Goal: Transaction & Acquisition: Purchase product/service

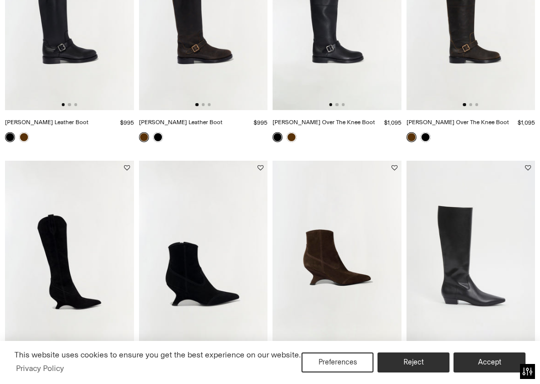
scroll to position [223, 0]
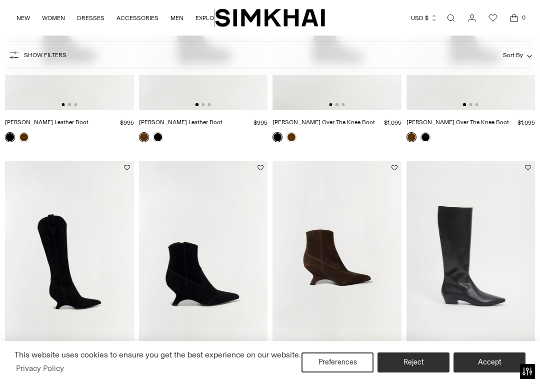
click at [476, 364] on button "Accept" at bounding box center [490, 362] width 72 height 20
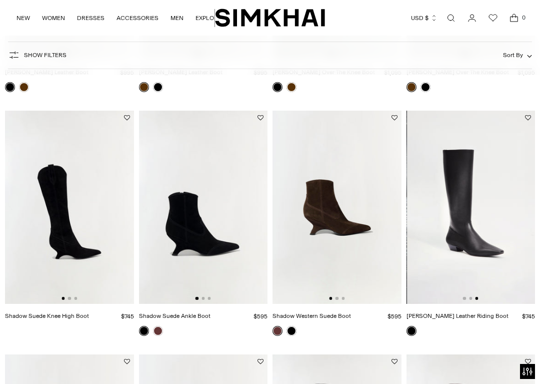
scroll to position [0, 258]
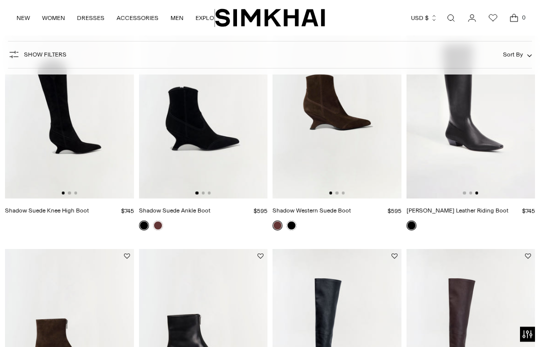
click at [493, 165] on img at bounding box center [471, 102] width 129 height 193
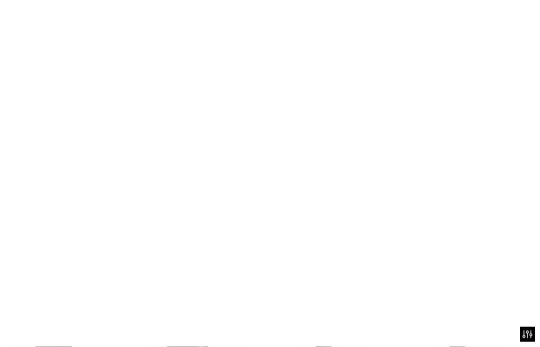
scroll to position [378, 0]
click at [481, 150] on img at bounding box center [471, 102] width 129 height 193
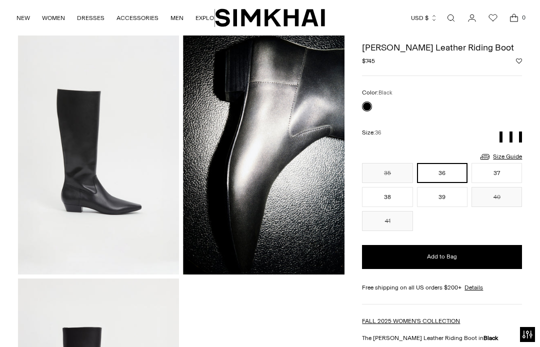
scroll to position [24, 0]
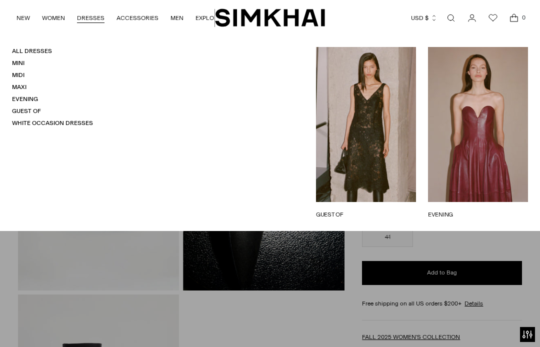
click at [17, 75] on link "Midi" at bounding box center [18, 75] width 13 height 7
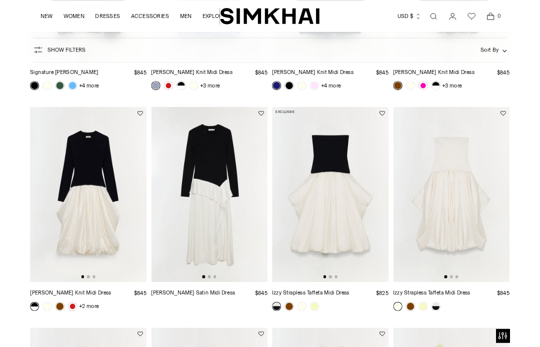
scroll to position [289, 0]
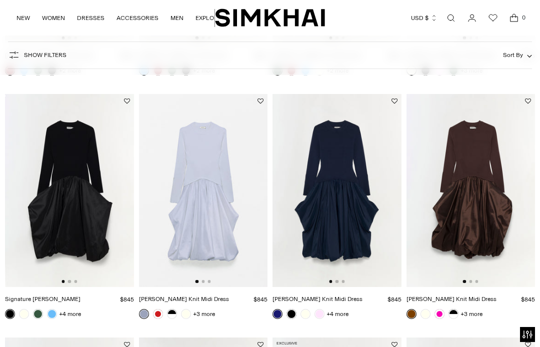
click at [86, 188] on img at bounding box center [69, 190] width 129 height 193
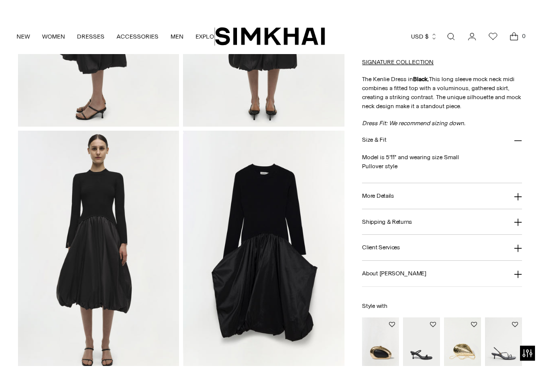
scroll to position [471, 0]
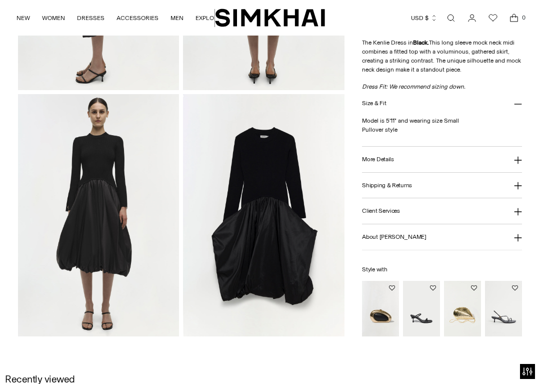
click at [514, 158] on icon at bounding box center [518, 160] width 8 height 8
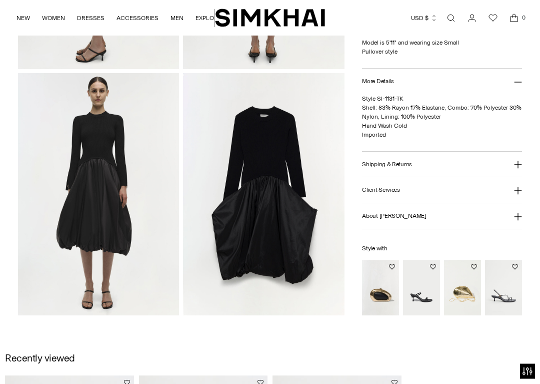
scroll to position [492, 0]
click at [517, 215] on icon at bounding box center [518, 217] width 8 height 8
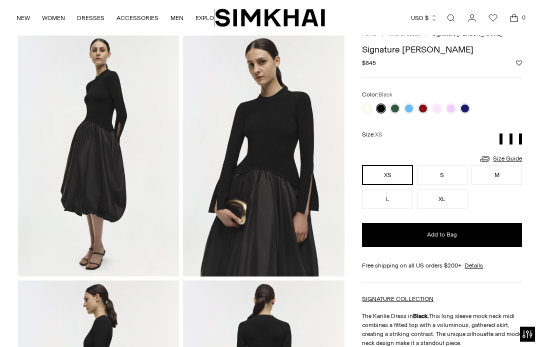
scroll to position [0, 0]
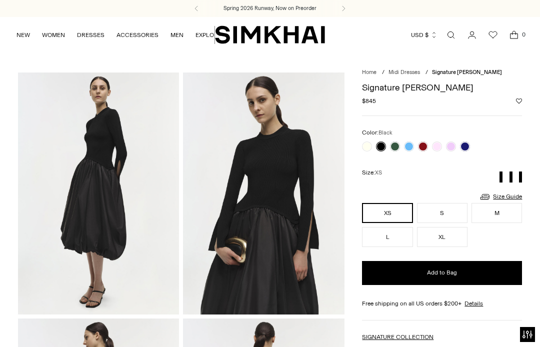
click at [422, 143] on link at bounding box center [423, 147] width 10 height 10
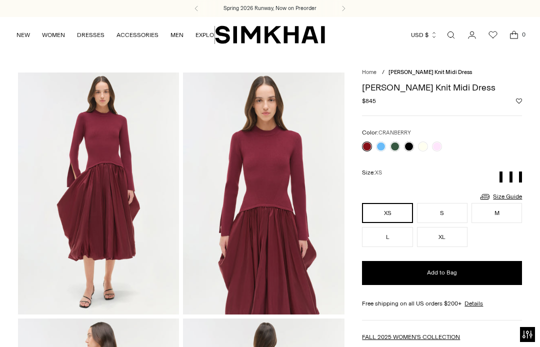
click at [434, 143] on link at bounding box center [437, 147] width 10 height 10
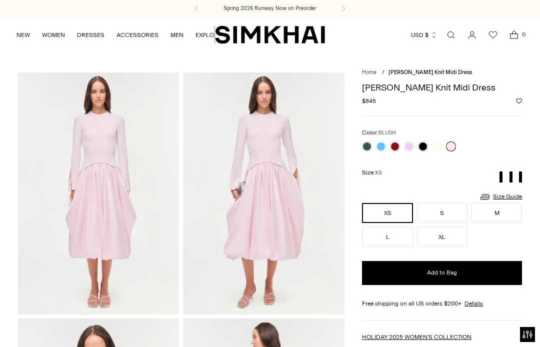
click at [406, 144] on link at bounding box center [409, 147] width 10 height 10
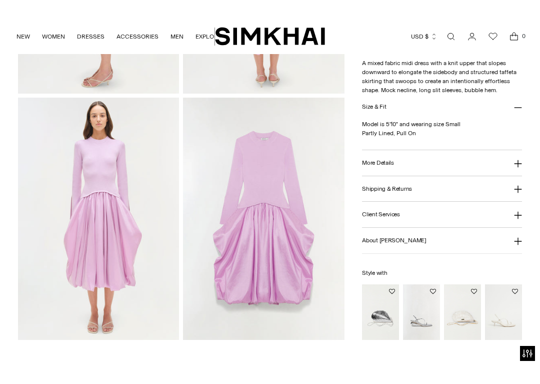
scroll to position [491, 0]
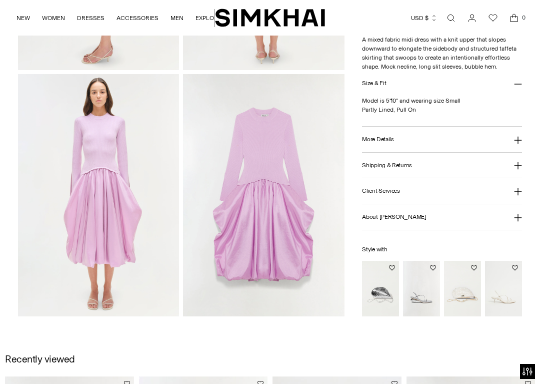
click at [517, 139] on icon at bounding box center [518, 140] width 8 height 8
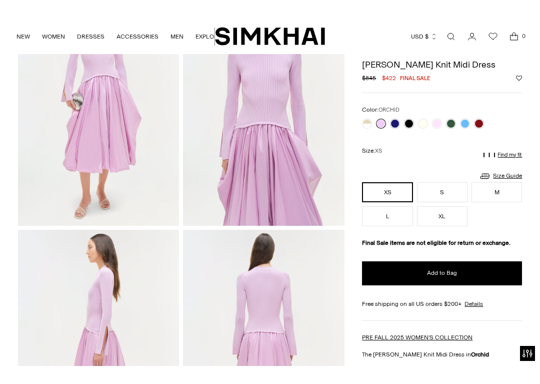
scroll to position [99, 0]
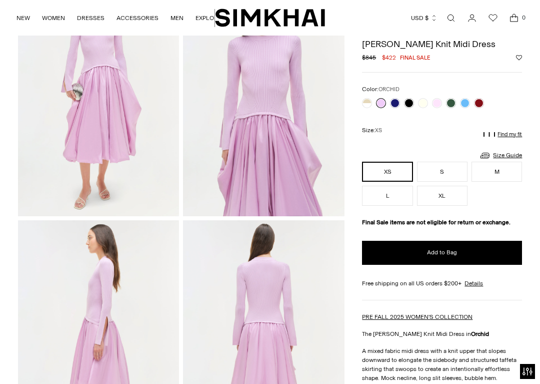
click at [406, 102] on link at bounding box center [409, 103] width 10 height 10
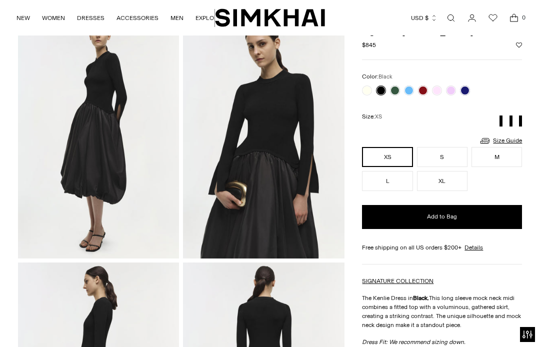
scroll to position [56, 0]
click at [498, 143] on link "Size Guide" at bounding box center [500, 141] width 43 height 13
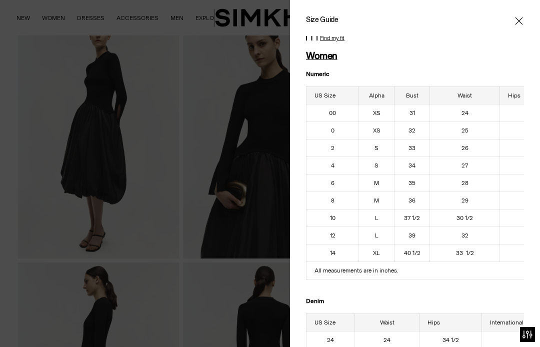
click at [520, 20] on icon "Close" at bounding box center [519, 21] width 8 height 10
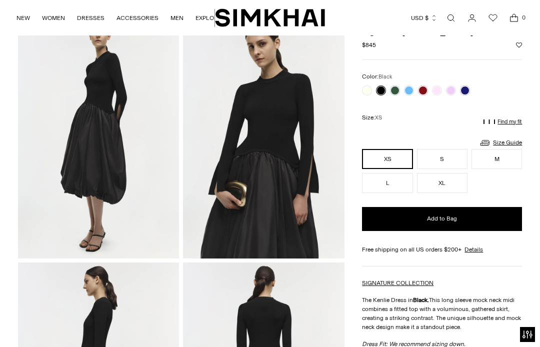
click at [443, 179] on button "XL" at bounding box center [442, 183] width 51 height 20
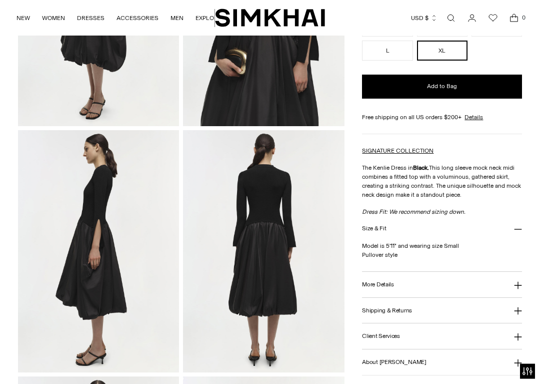
scroll to position [189, 0]
click at [513, 229] on button "Size & Fit" at bounding box center [442, 229] width 160 height 26
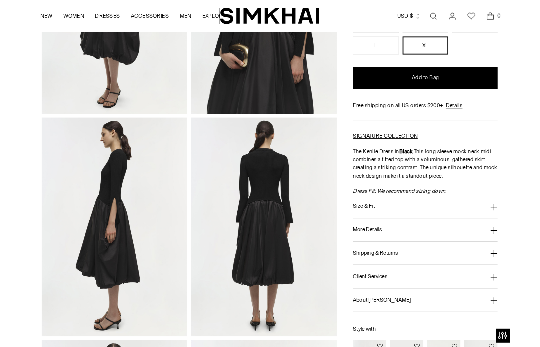
scroll to position [124, 0]
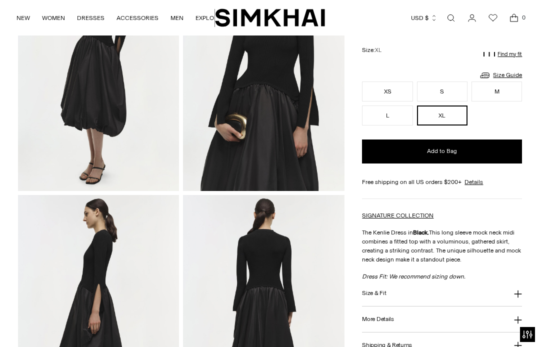
click at [393, 115] on button "L" at bounding box center [387, 116] width 51 height 20
